Goal: Information Seeking & Learning: Learn about a topic

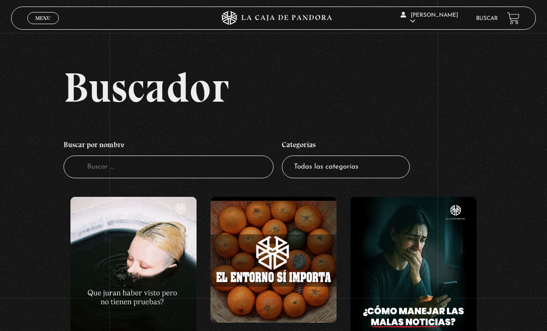
click at [485, 21] on link "Buscar" at bounding box center [487, 19] width 22 height 6
click at [223, 178] on input "Buscador" at bounding box center [169, 166] width 210 height 23
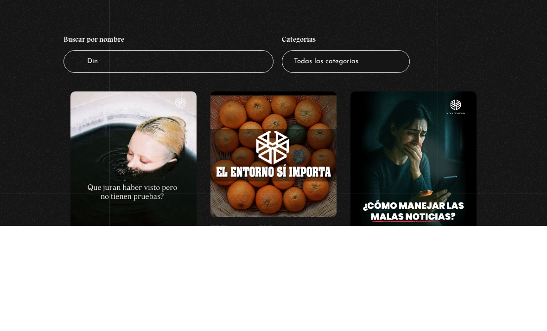
type input "Dine"
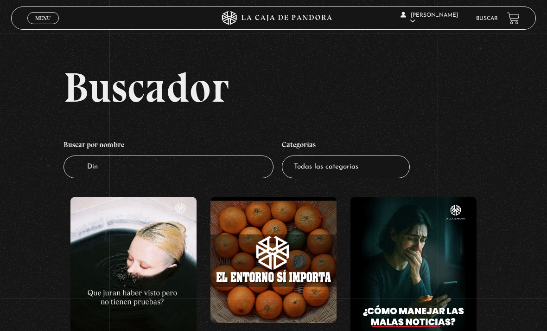
click at [240, 178] on input "Din" at bounding box center [169, 166] width 210 height 23
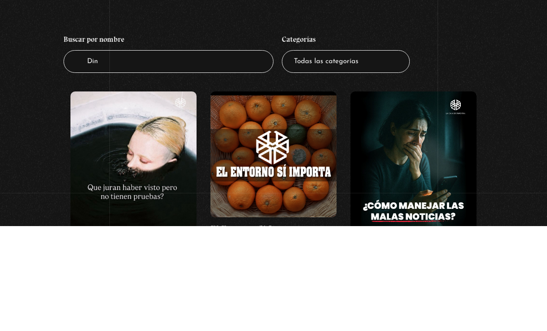
click at [390, 155] on select "Todas las categorías 11:11 Humanitario (1) Amo los Lunes (4) Análisis de series…" at bounding box center [346, 166] width 128 height 23
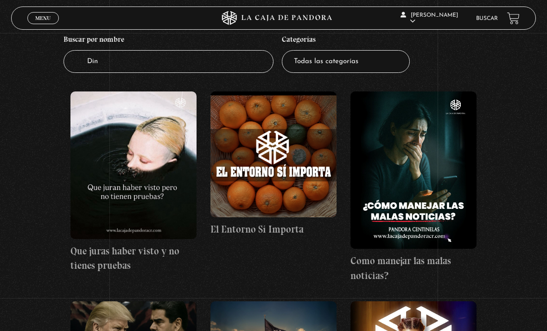
click at [213, 70] on input "Din" at bounding box center [169, 61] width 210 height 23
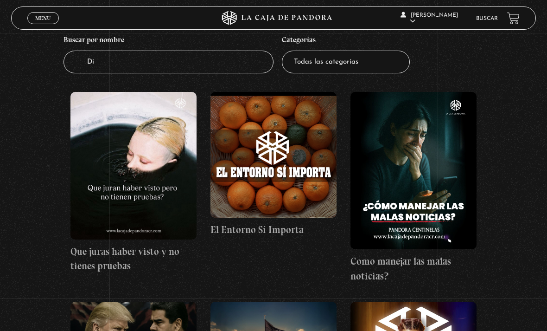
type input "D"
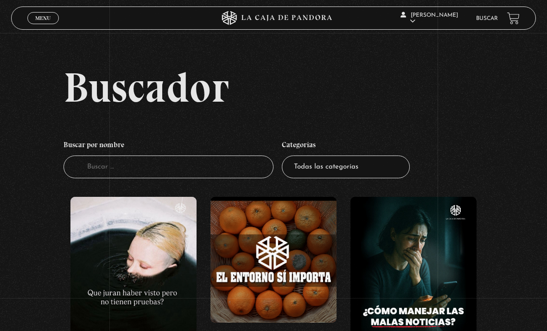
click at [212, 170] on input "Buscador" at bounding box center [169, 166] width 210 height 23
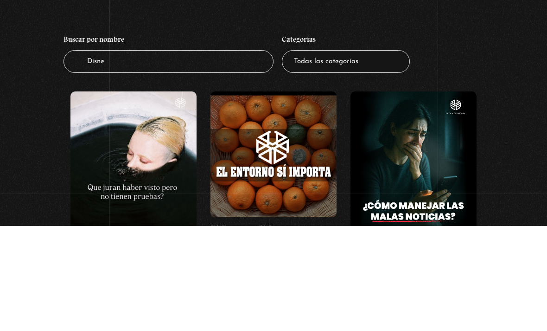
type input "Disney"
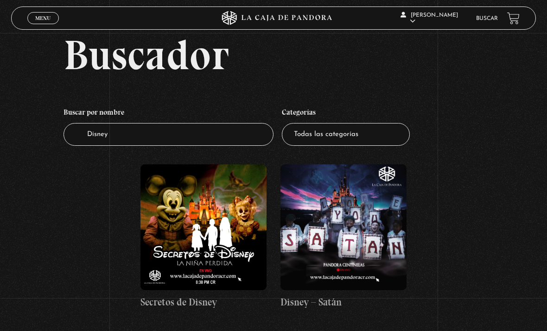
scroll to position [67, 0]
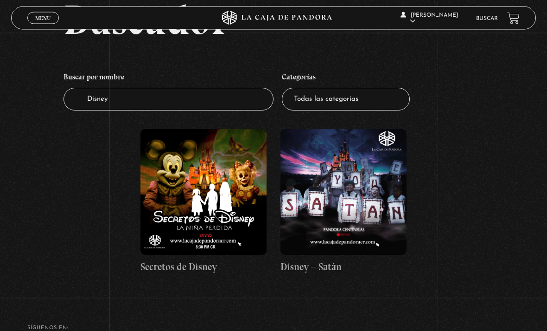
click at [191, 193] on figure at bounding box center [203, 192] width 126 height 126
